Goal: Complete application form

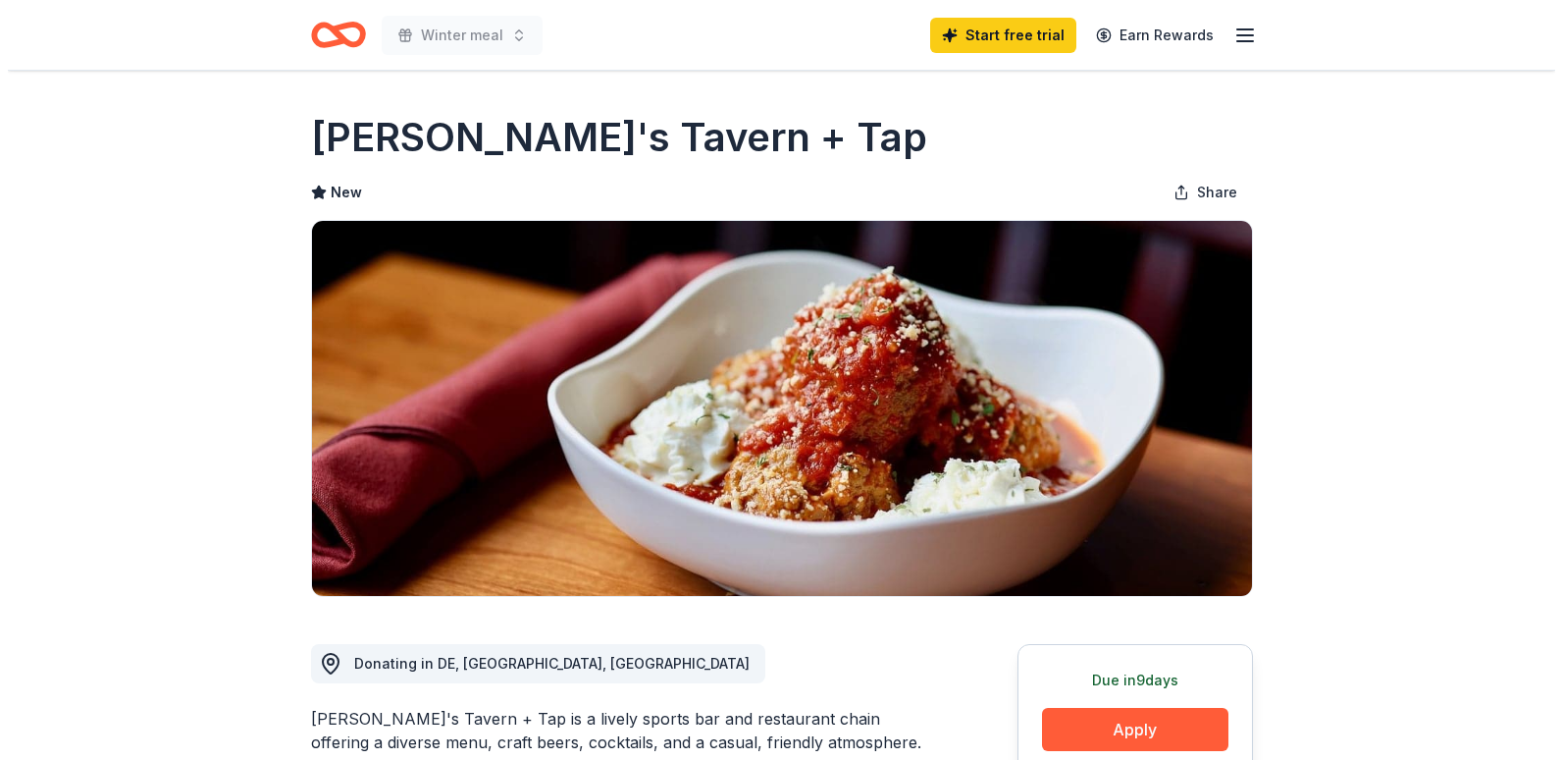
scroll to position [393, 0]
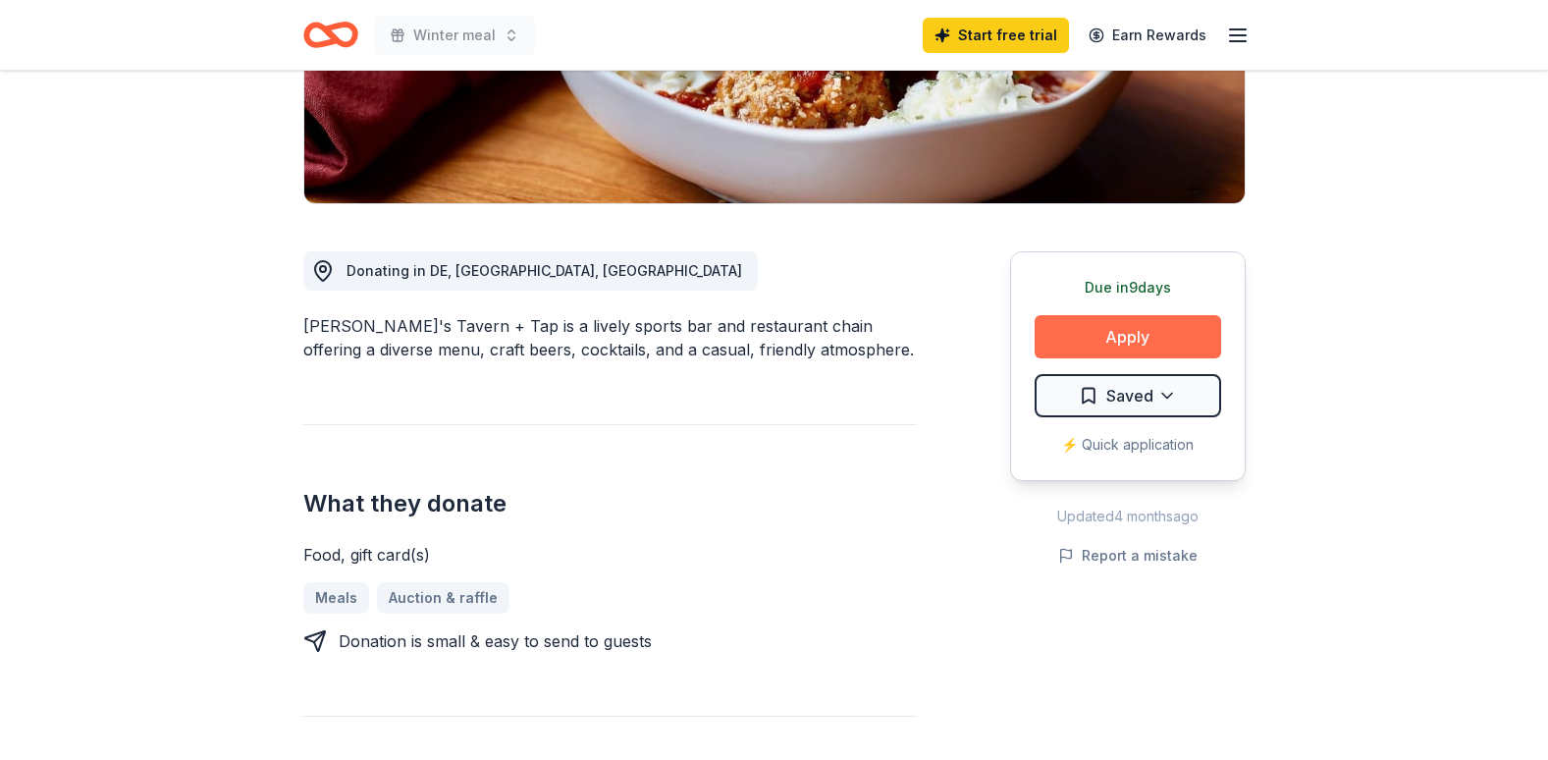
click at [1108, 338] on button "Apply" at bounding box center [1127, 336] width 186 height 43
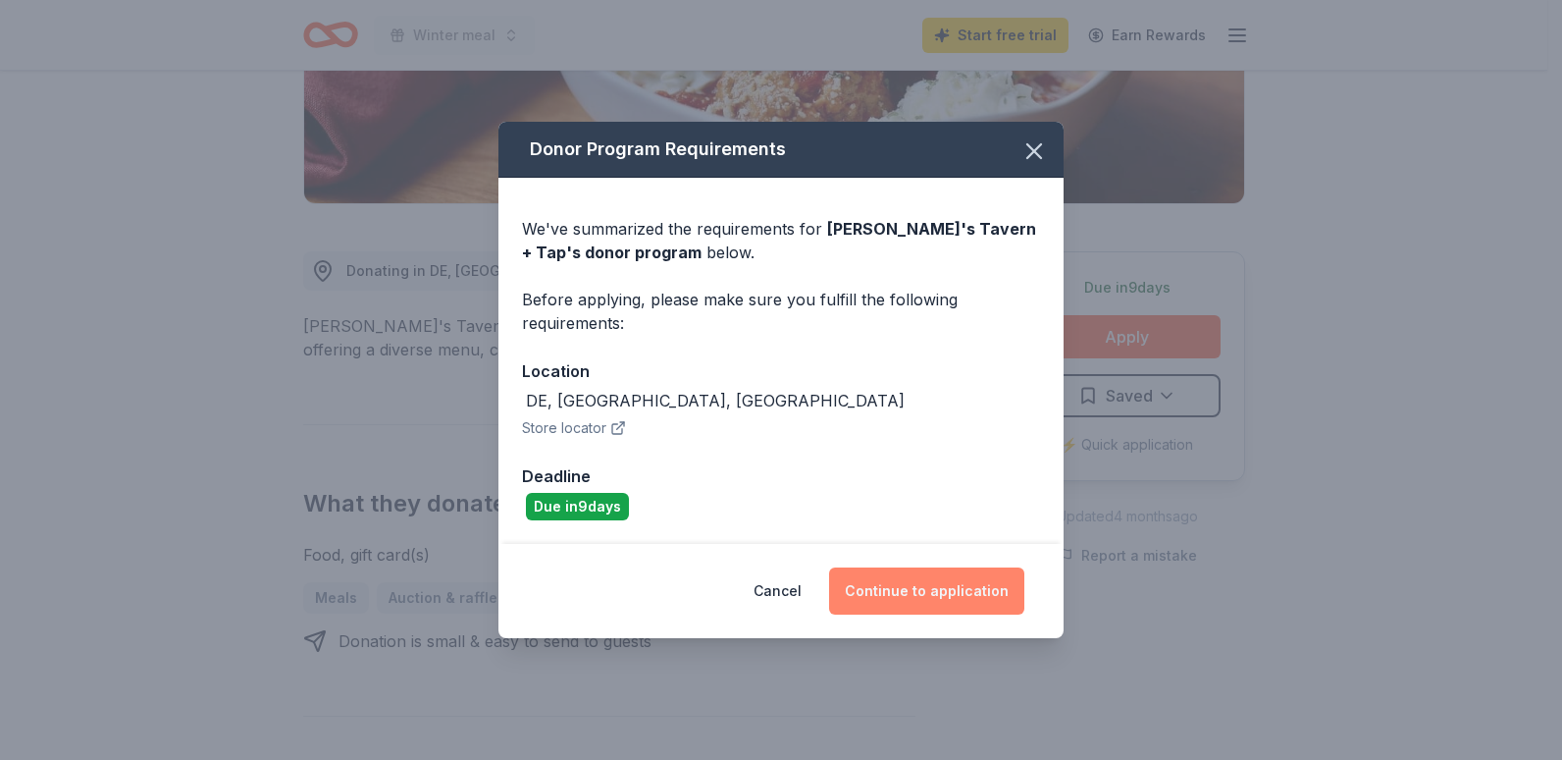
click at [907, 593] on button "Continue to application" at bounding box center [926, 590] width 195 height 47
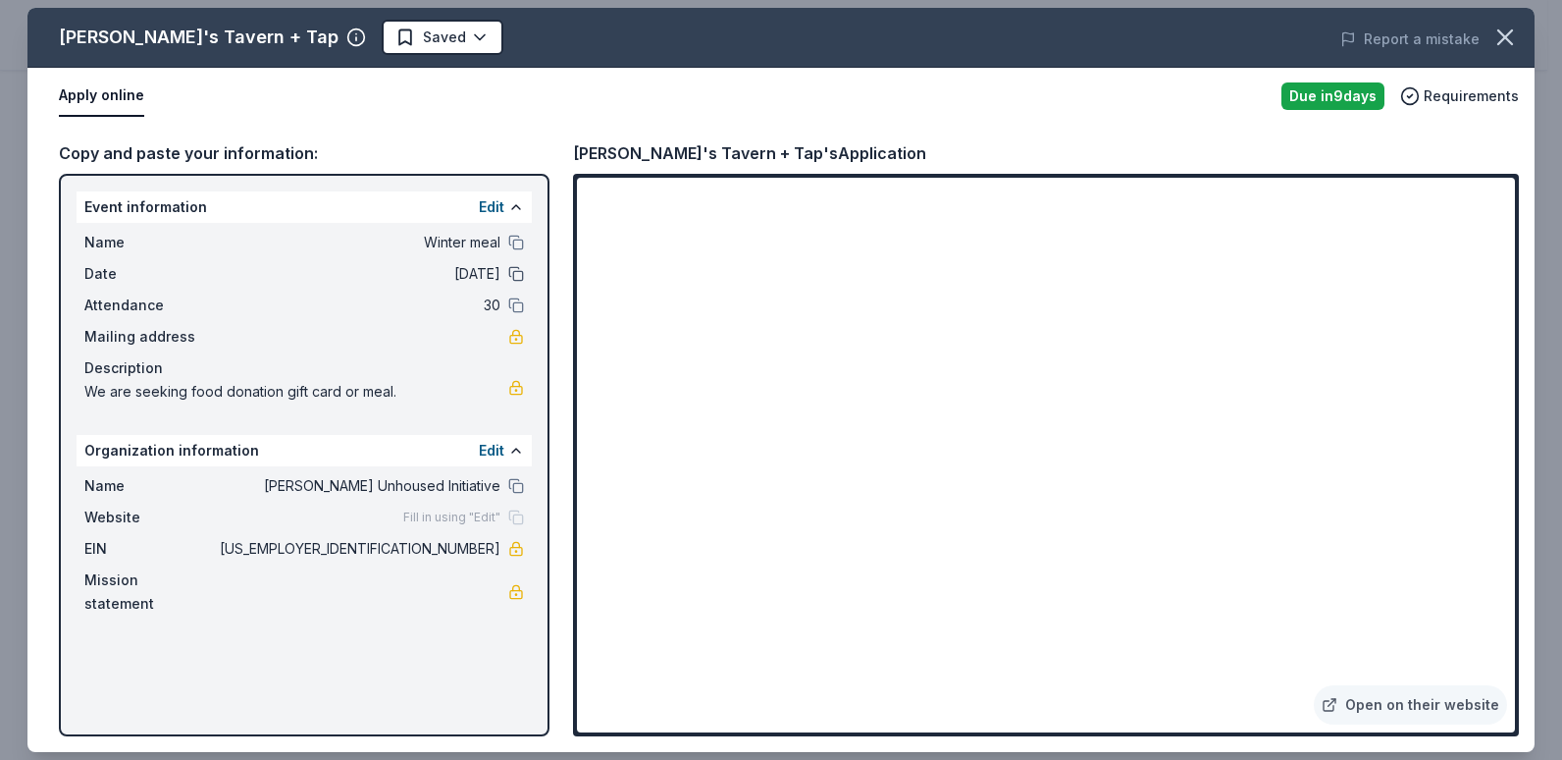
click at [510, 271] on button at bounding box center [516, 274] width 16 height 16
click at [521, 236] on button at bounding box center [516, 243] width 16 height 16
click at [497, 201] on button "Edit" at bounding box center [492, 207] width 26 height 24
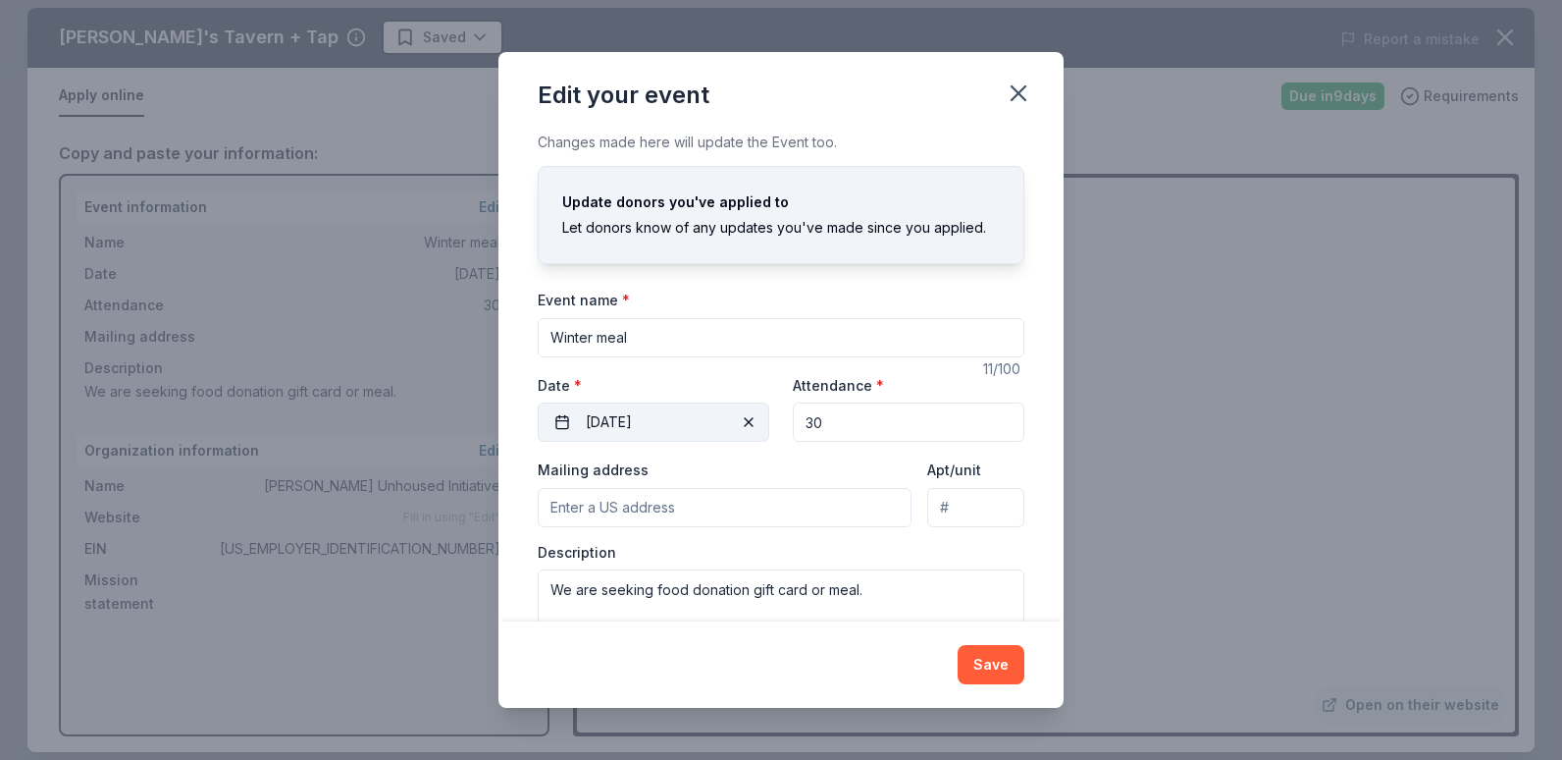
click at [607, 422] on button "11/07/2025" at bounding box center [654, 421] width 232 height 39
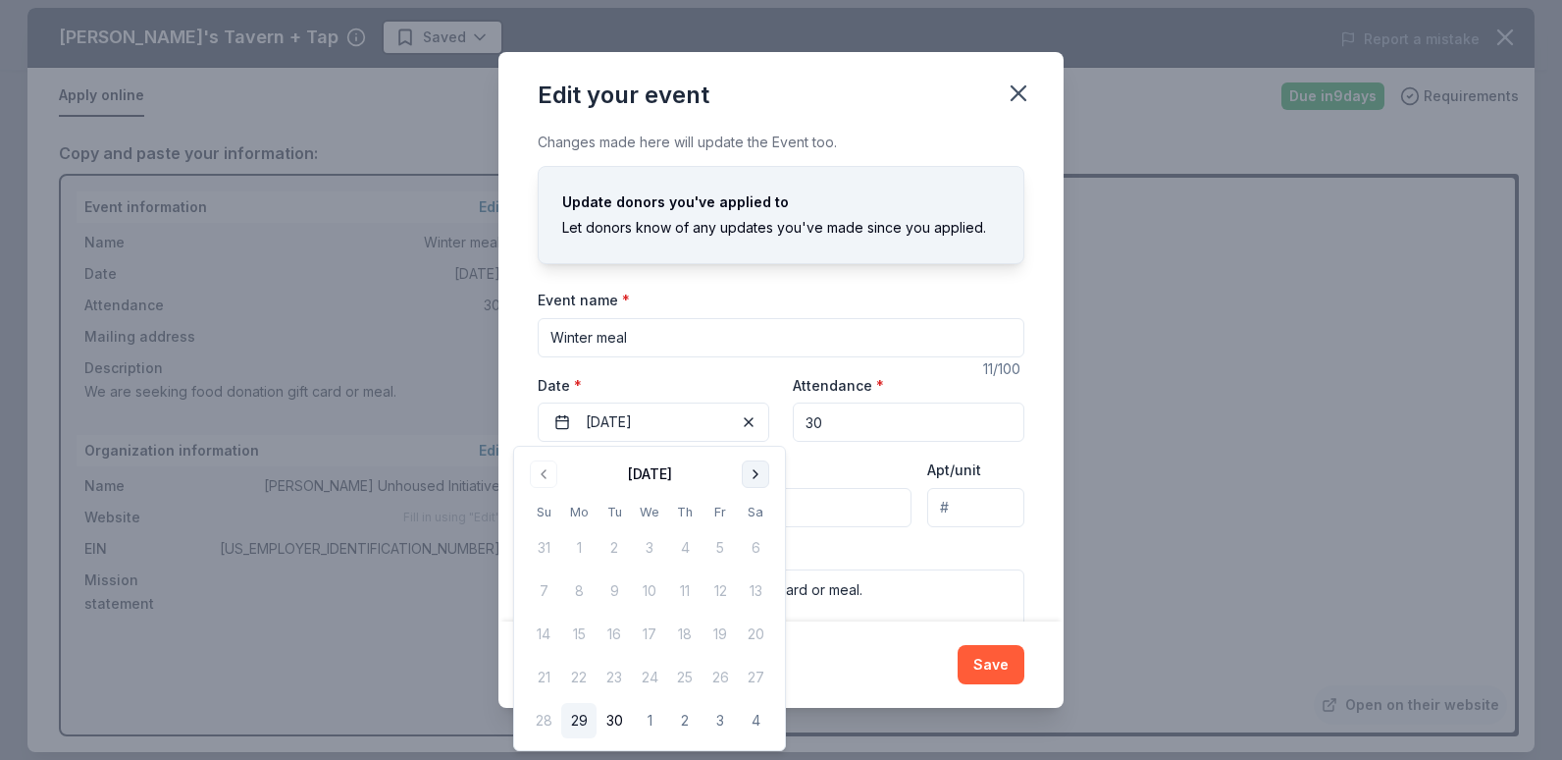
click at [756, 465] on button "Go to next month" at bounding box center [755, 473] width 27 height 27
click at [757, 465] on button "Go to next month" at bounding box center [755, 473] width 27 height 27
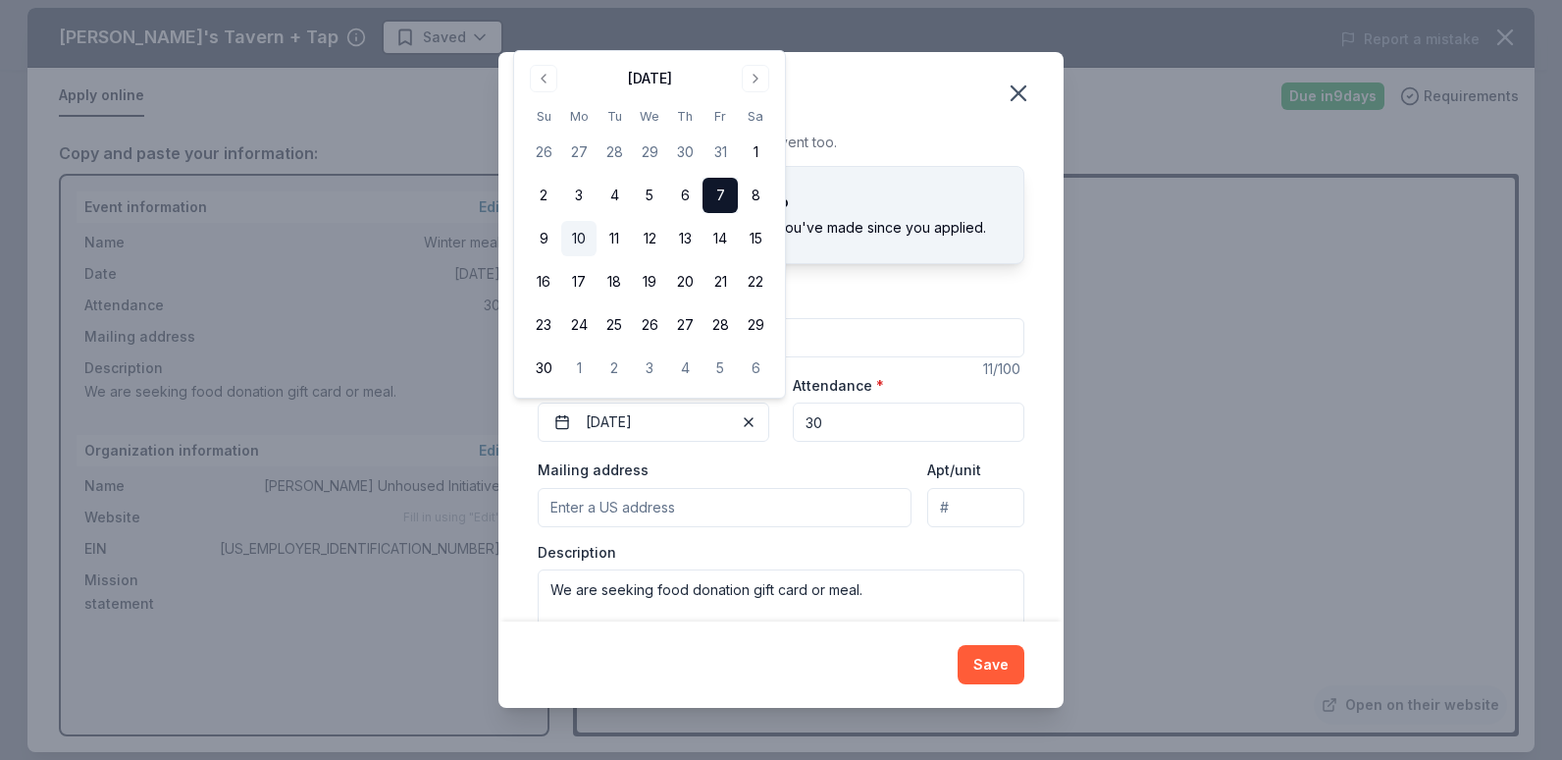
click at [586, 247] on button "10" at bounding box center [578, 238] width 35 height 35
click at [965, 666] on button "Save" at bounding box center [991, 664] width 67 height 39
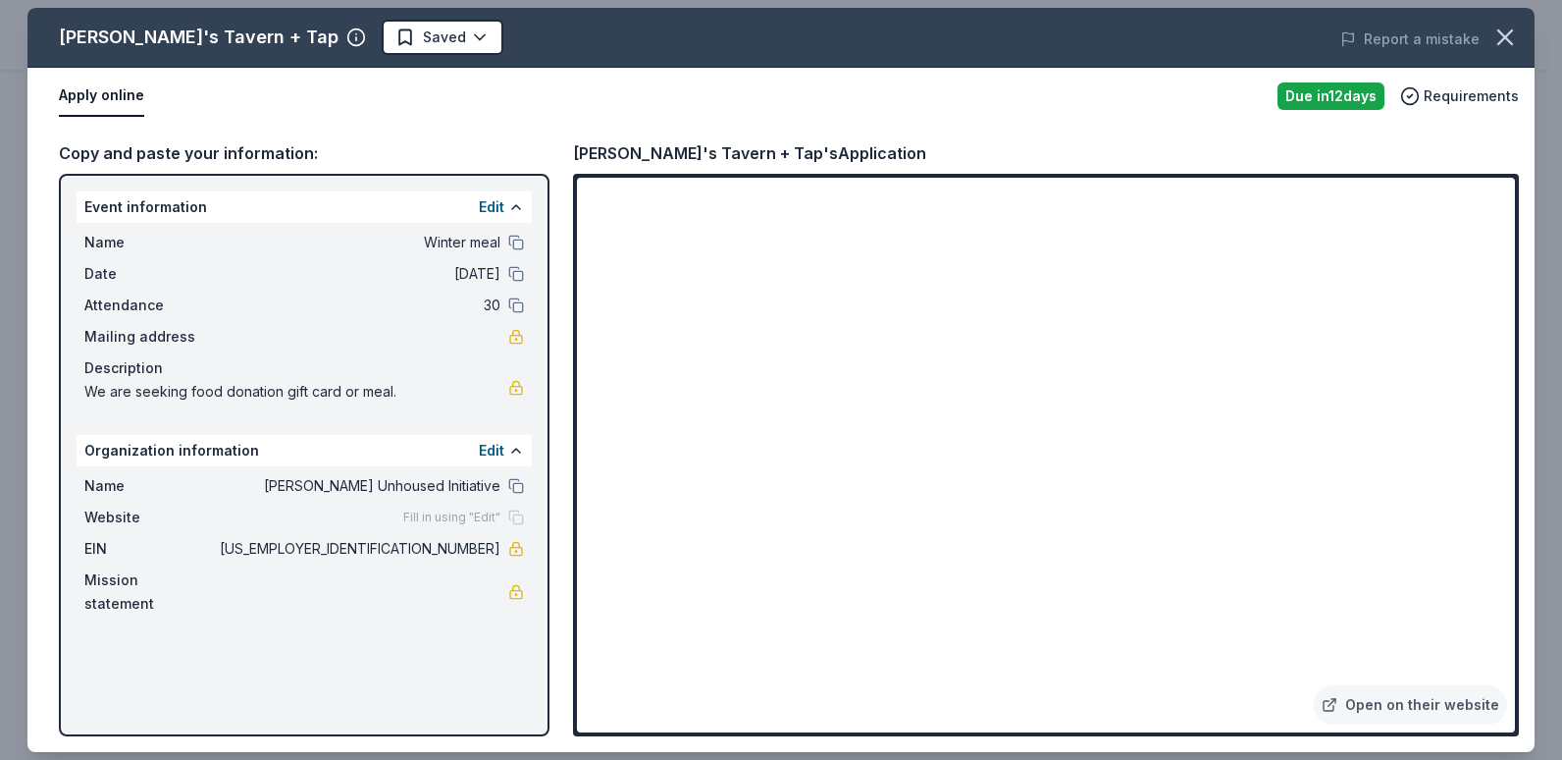
click at [477, 508] on div "Website Fill in using "Edit"" at bounding box center [304, 517] width 440 height 24
click at [459, 516] on span "Fill in using "Edit"" at bounding box center [451, 517] width 97 height 16
click at [518, 519] on div "Fill in using "Edit"" at bounding box center [463, 517] width 121 height 16
click at [496, 200] on button "Edit" at bounding box center [492, 207] width 26 height 24
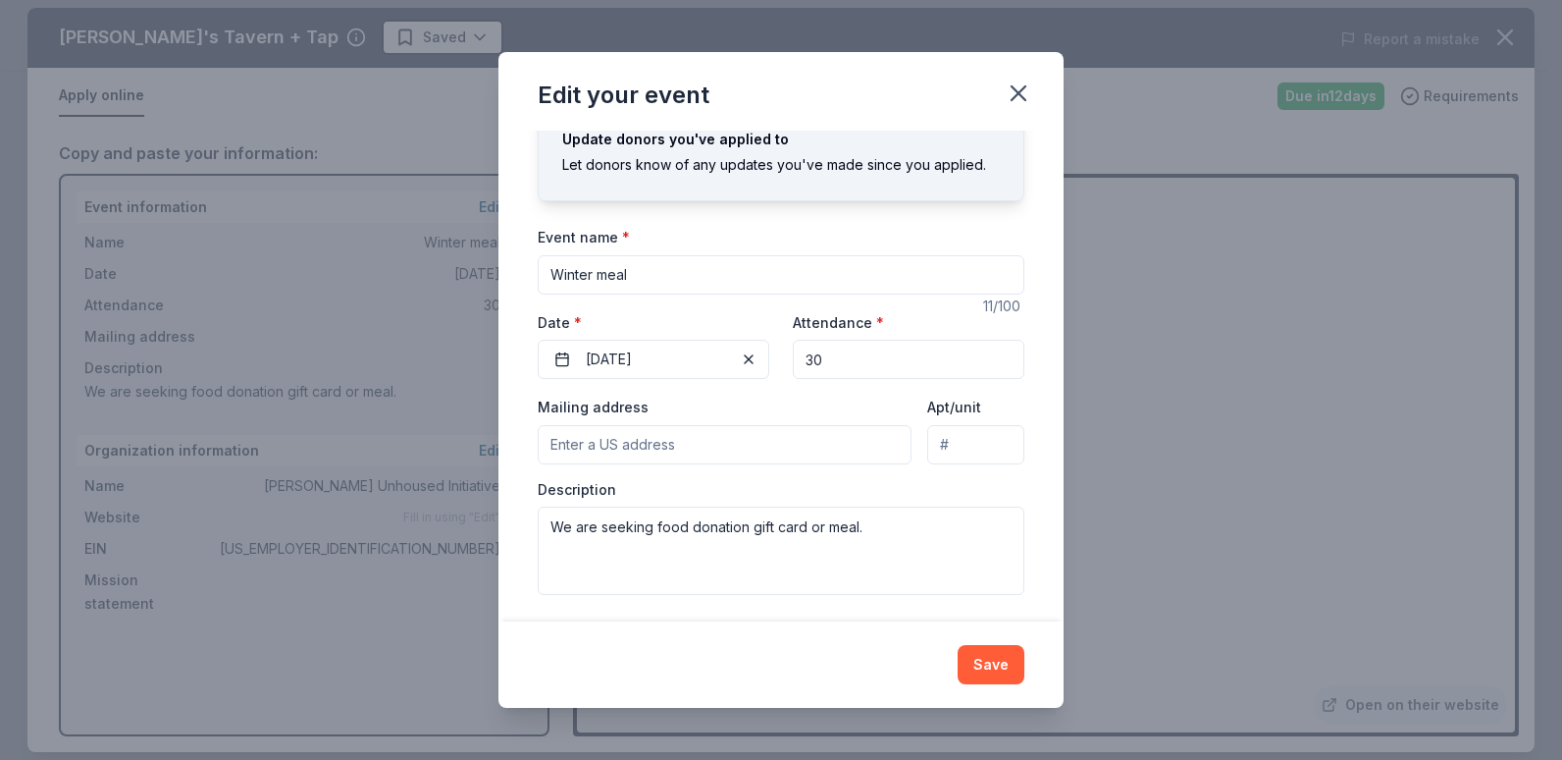
scroll to position [68, 0]
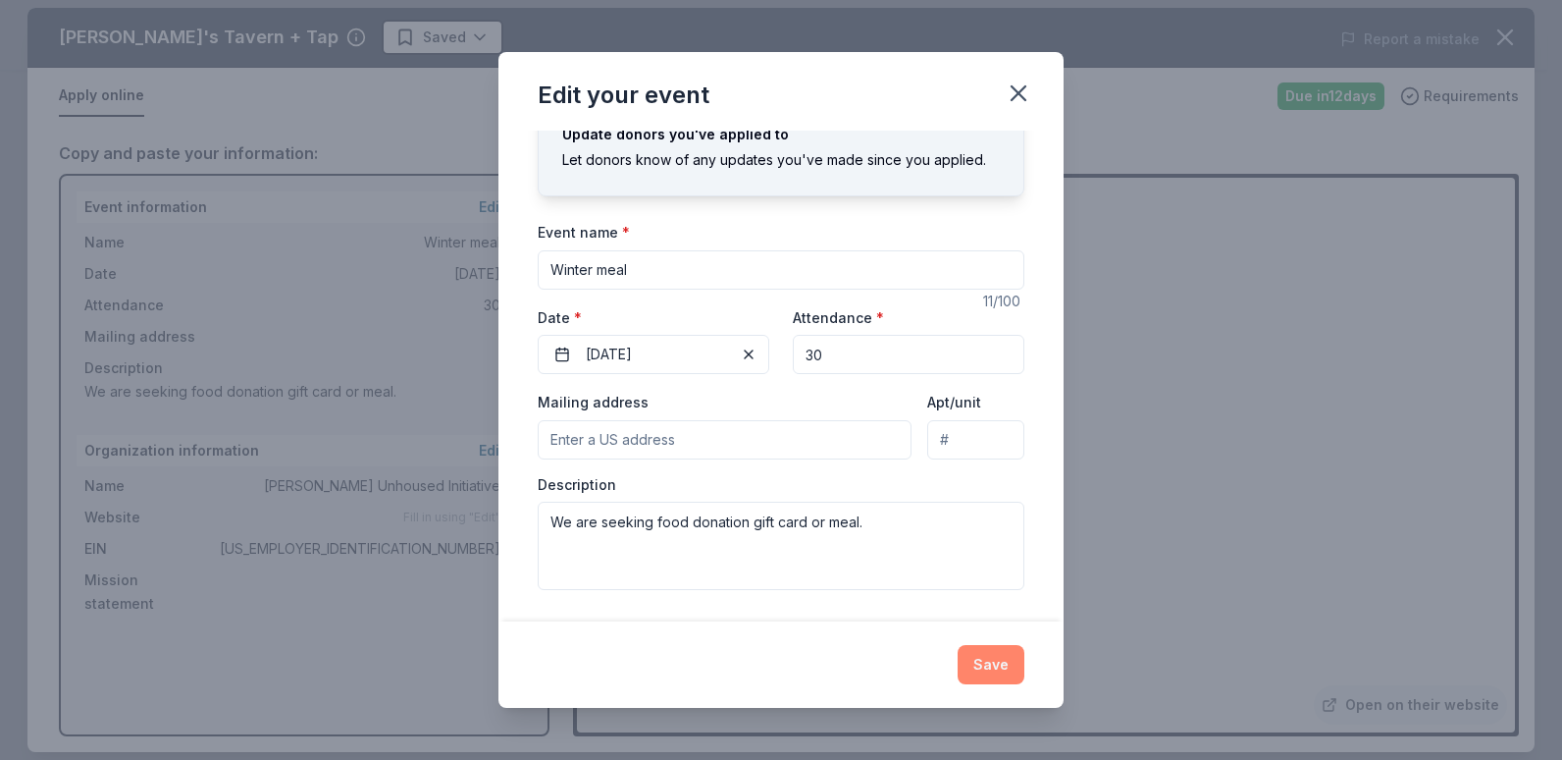
click at [991, 670] on button "Save" at bounding box center [991, 664] width 67 height 39
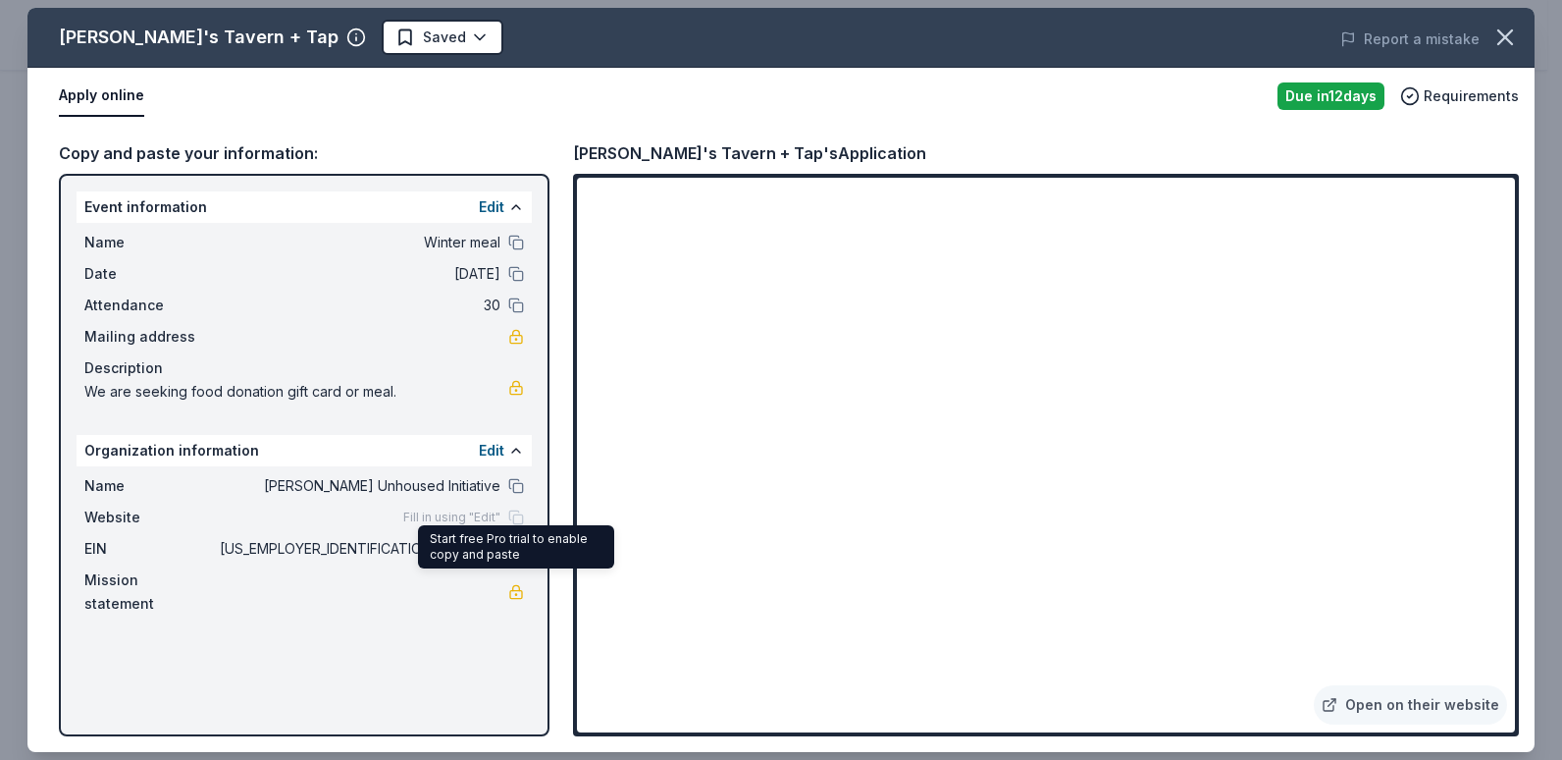
click at [517, 584] on link at bounding box center [516, 592] width 16 height 16
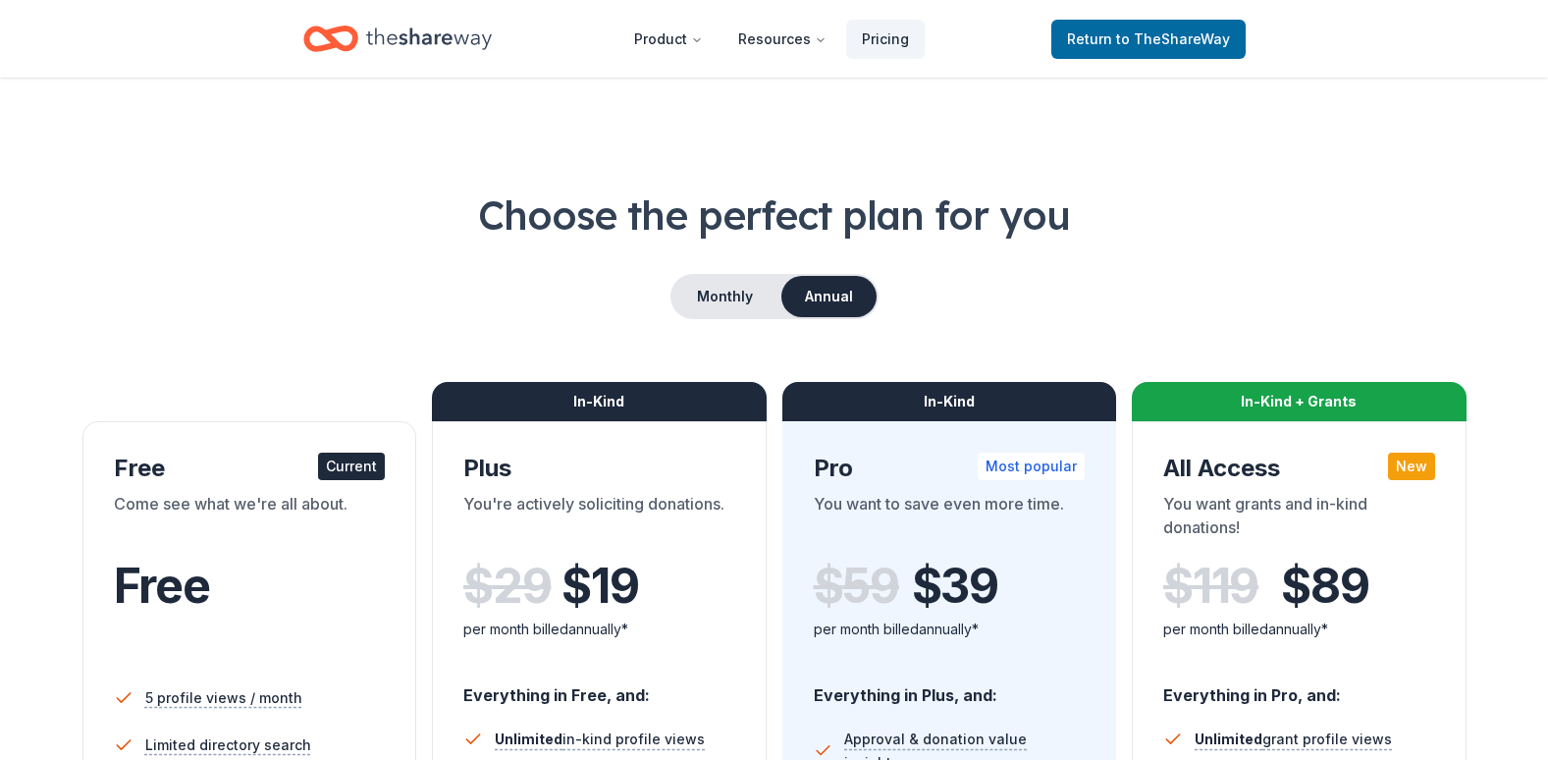
click at [350, 466] on div "Current" at bounding box center [351, 465] width 67 height 27
